Goal: Transaction & Acquisition: Purchase product/service

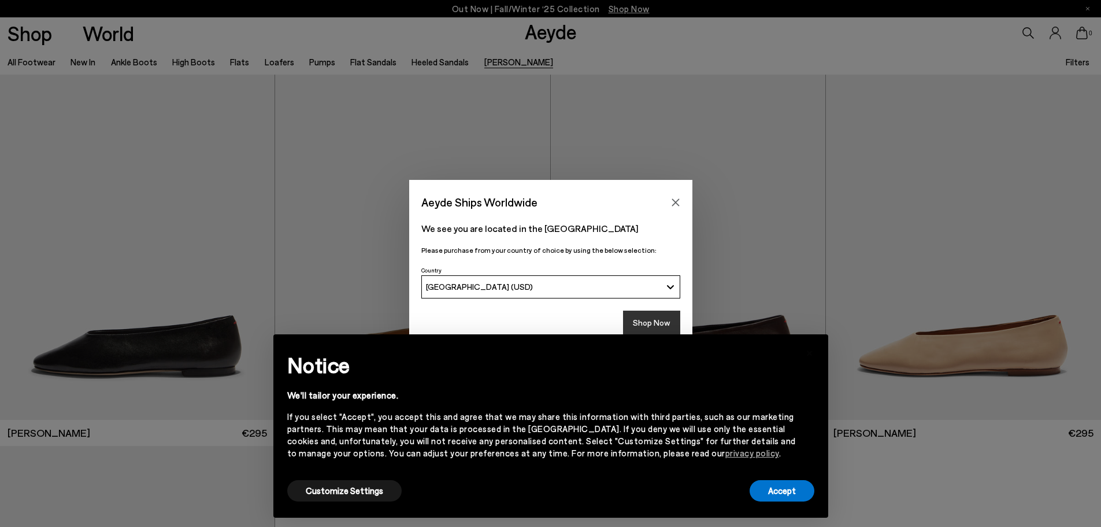
click at [653, 311] on button "Shop Now" at bounding box center [651, 322] width 57 height 24
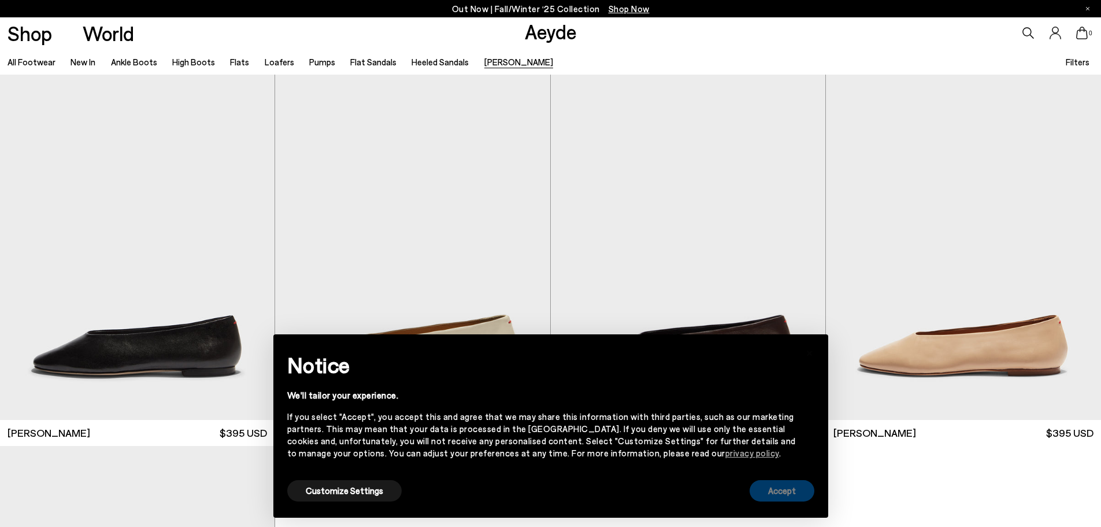
click at [767, 490] on button "Accept" at bounding box center [782, 490] width 65 height 21
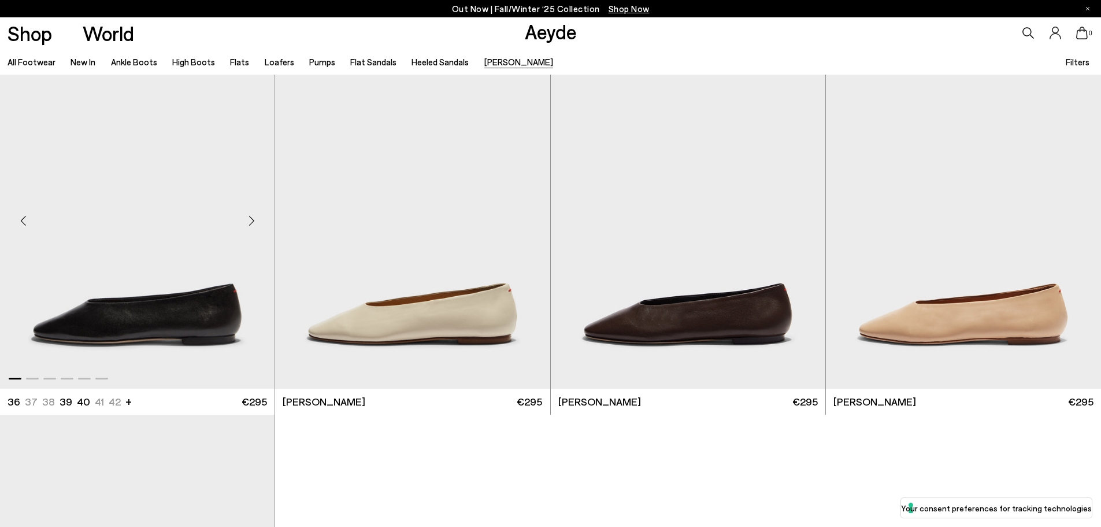
click at [148, 281] on img "1 / 6" at bounding box center [137, 215] width 275 height 345
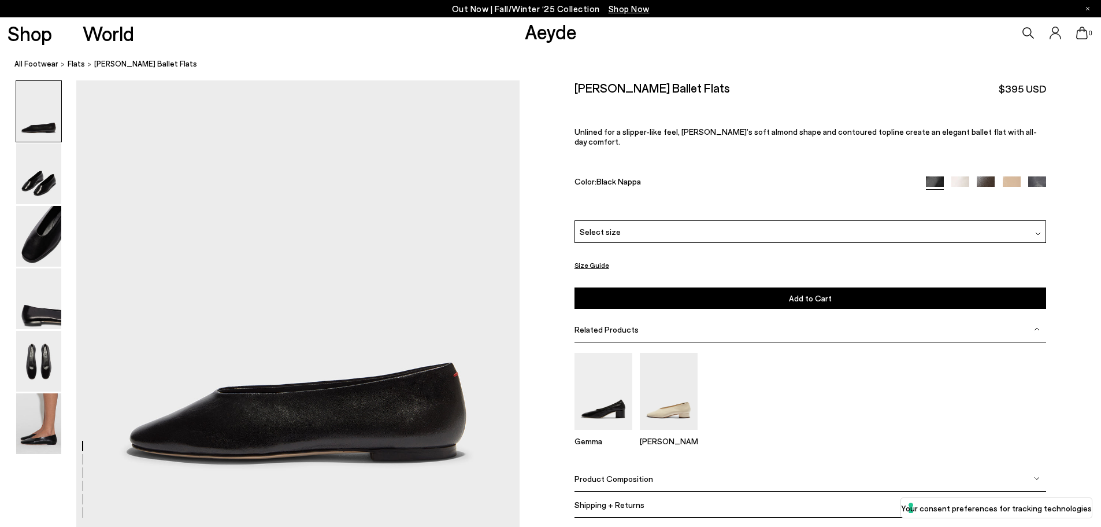
click at [592, 258] on button "Size Guide" at bounding box center [592, 265] width 35 height 14
